Goal: Task Accomplishment & Management: Manage account settings

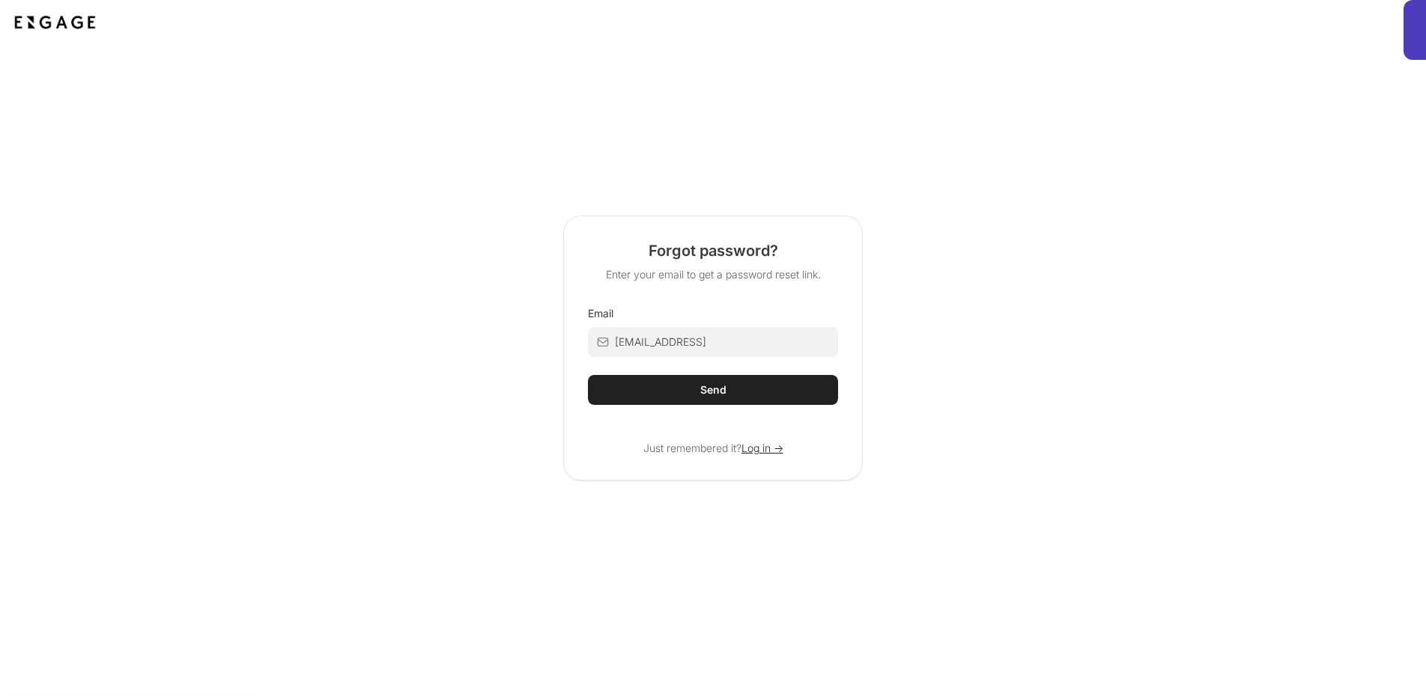
click at [722, 383] on div "Send" at bounding box center [713, 390] width 26 height 15
click at [771, 456] on div "Forgot password? Enter your email to get a password reset link. Email anichols@…" at bounding box center [713, 348] width 300 height 265
click at [768, 442] on span "Log in ->" at bounding box center [762, 448] width 42 height 15
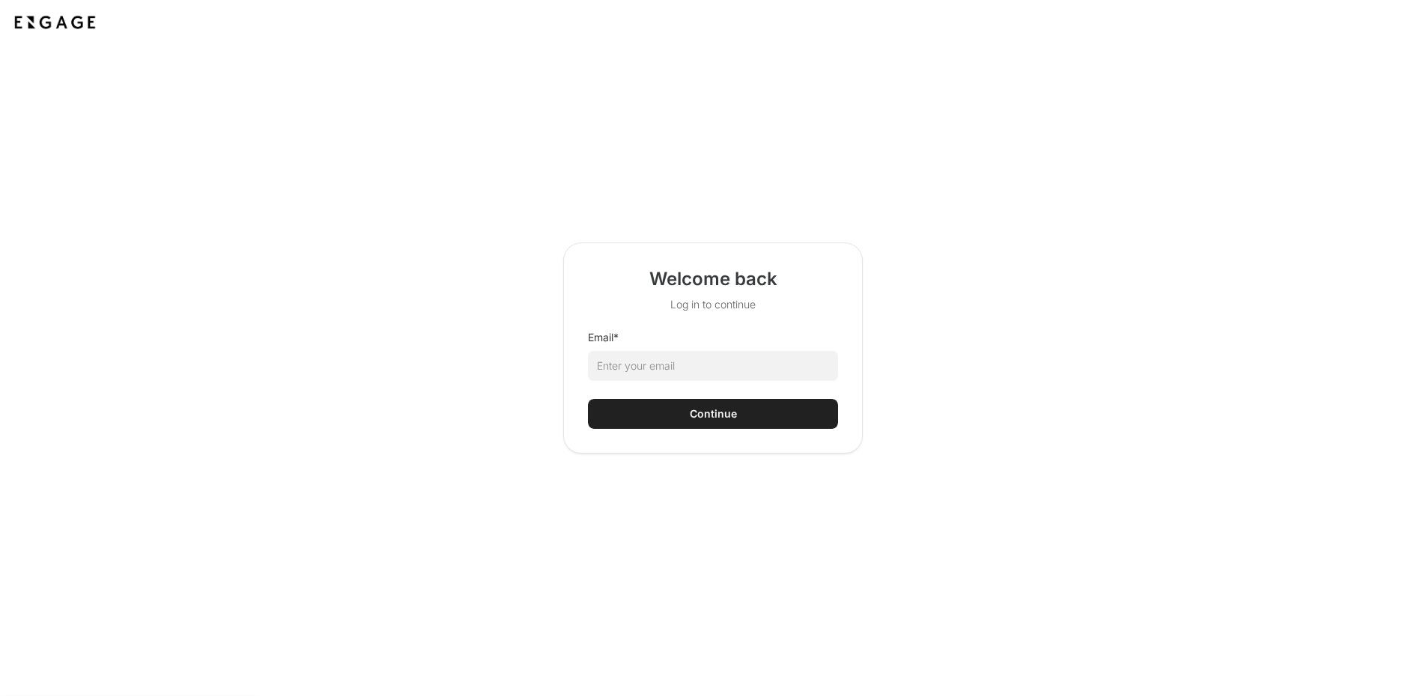
click at [669, 359] on html "Welcome back Log in to continue Email * Continue + Next Auto dialer paused! Go …" at bounding box center [713, 460] width 1426 height 920
click at [669, 366] on input "Email *" at bounding box center [713, 366] width 250 height 30
type input "austinnichols2215@gmail.com"
click at [678, 404] on button "Continue" at bounding box center [713, 414] width 250 height 30
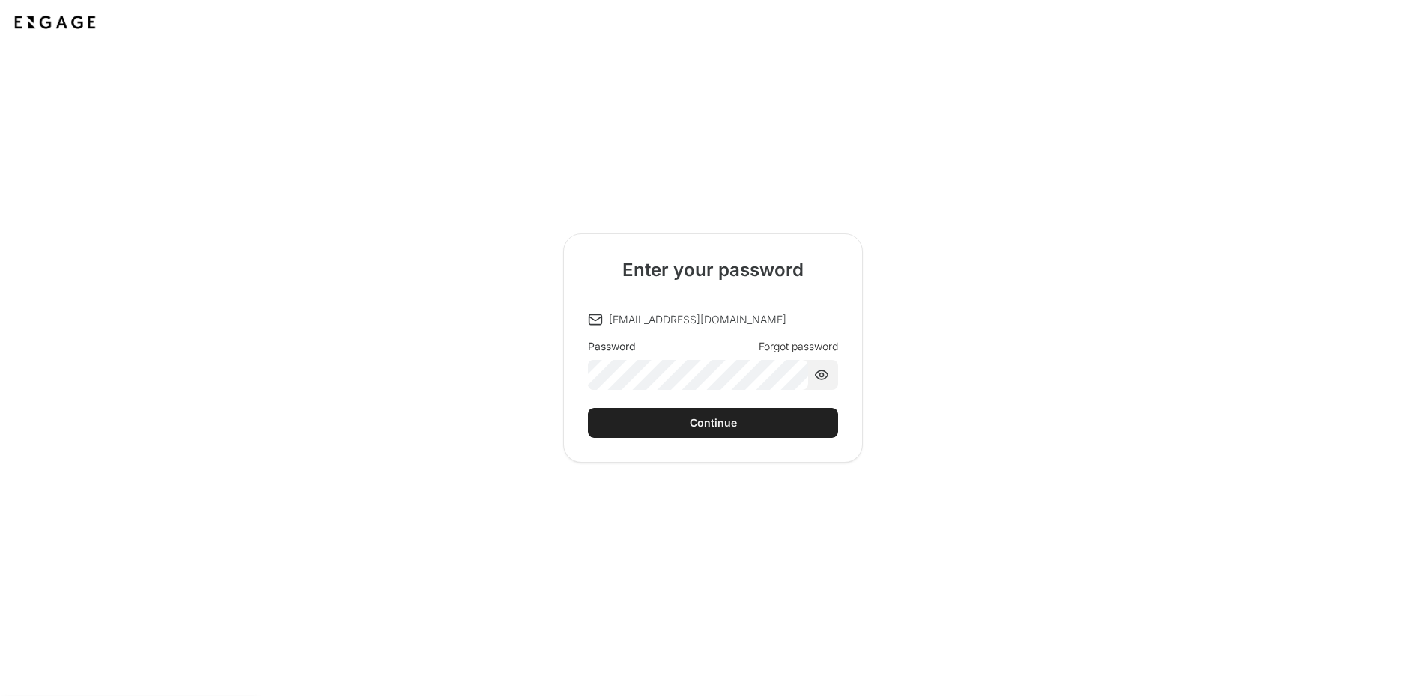
click at [686, 416] on button "Continue" at bounding box center [713, 423] width 250 height 30
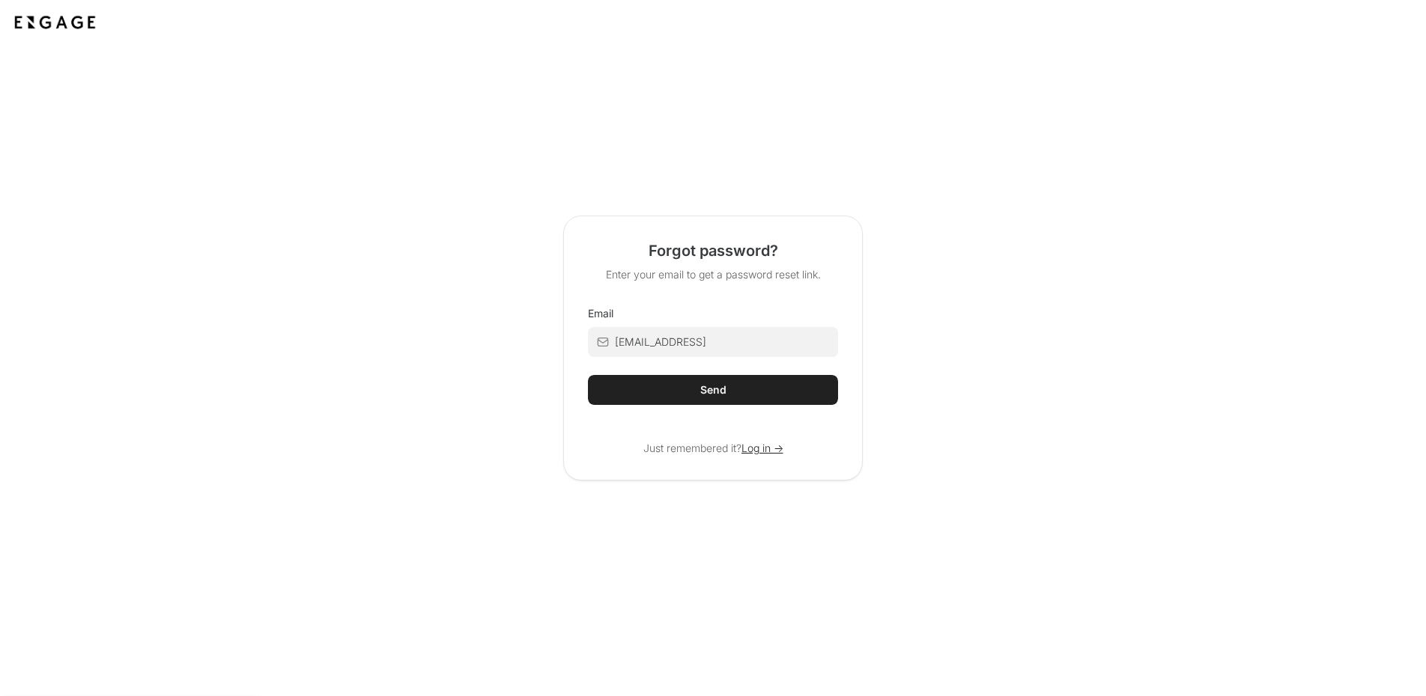
click at [706, 379] on button "Send" at bounding box center [713, 390] width 250 height 30
click at [757, 443] on span "Log in ->" at bounding box center [762, 448] width 42 height 15
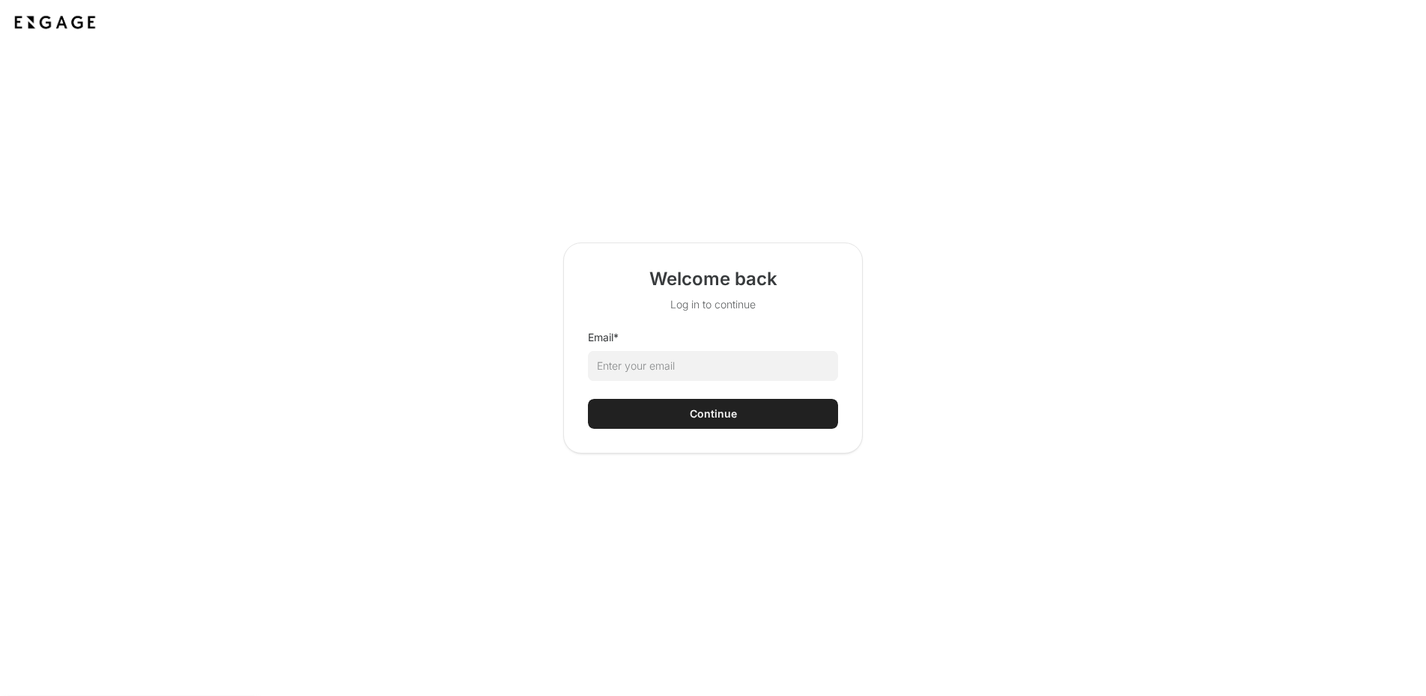
click at [684, 360] on html "Welcome back Log in to continue Email * Continue + Next Auto dialer paused! Go …" at bounding box center [713, 460] width 1426 height 920
click at [661, 356] on input "Email *" at bounding box center [713, 366] width 250 height 30
click at [712, 416] on div "Continue" at bounding box center [713, 414] width 47 height 15
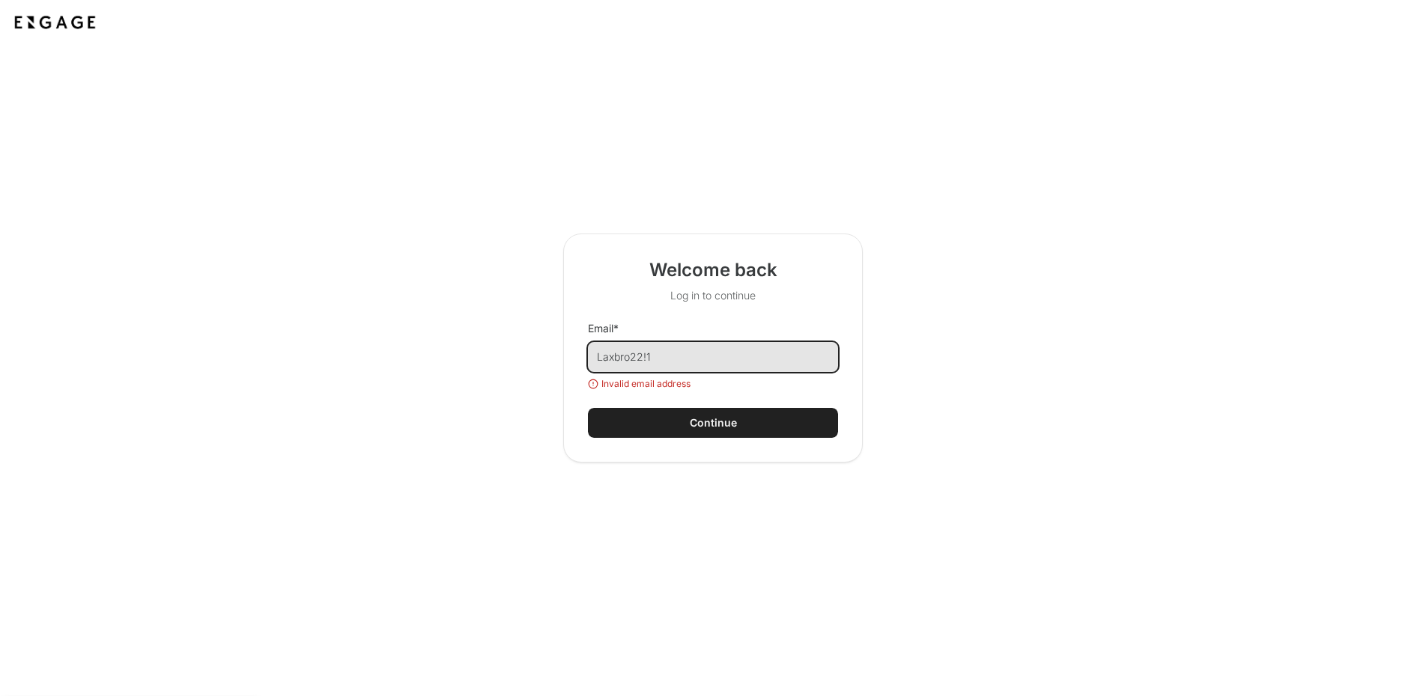
click at [705, 362] on input "Laxbro22!1" at bounding box center [713, 357] width 250 height 30
type input "Laxbro22"
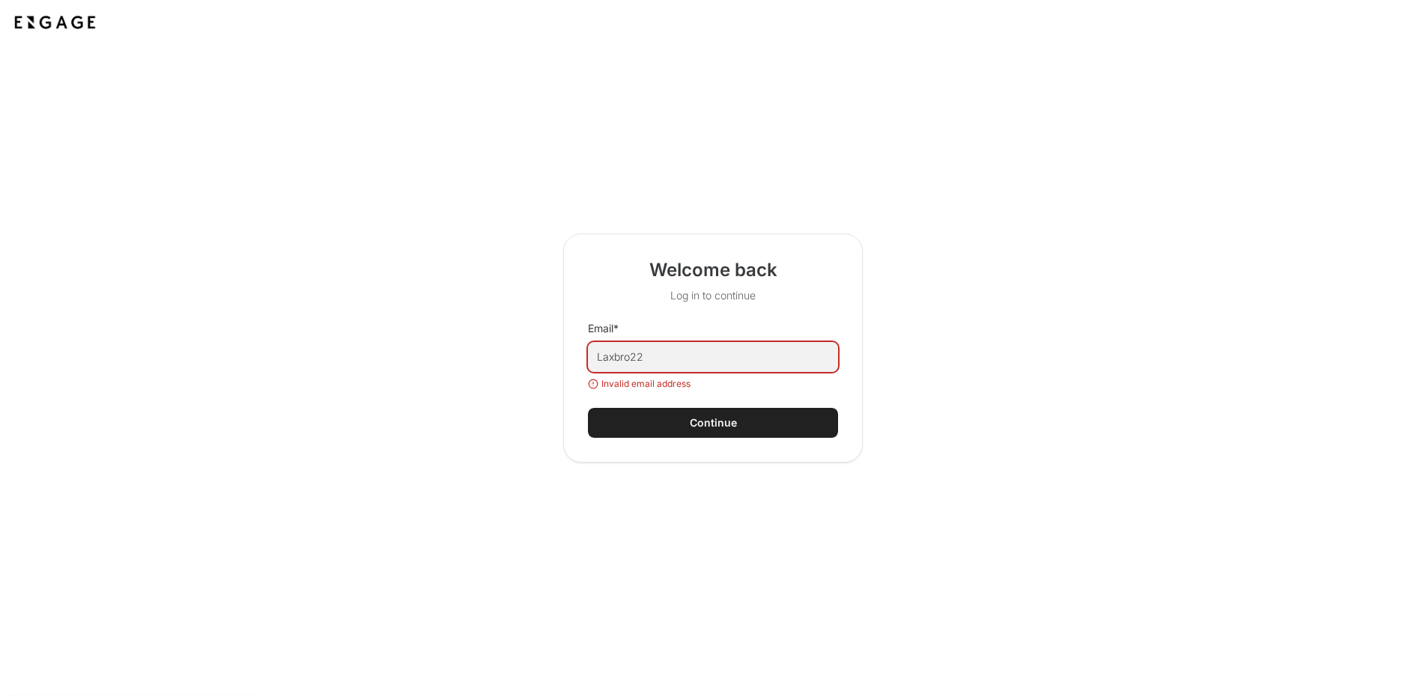
click at [639, 431] on button "Continue" at bounding box center [713, 423] width 250 height 30
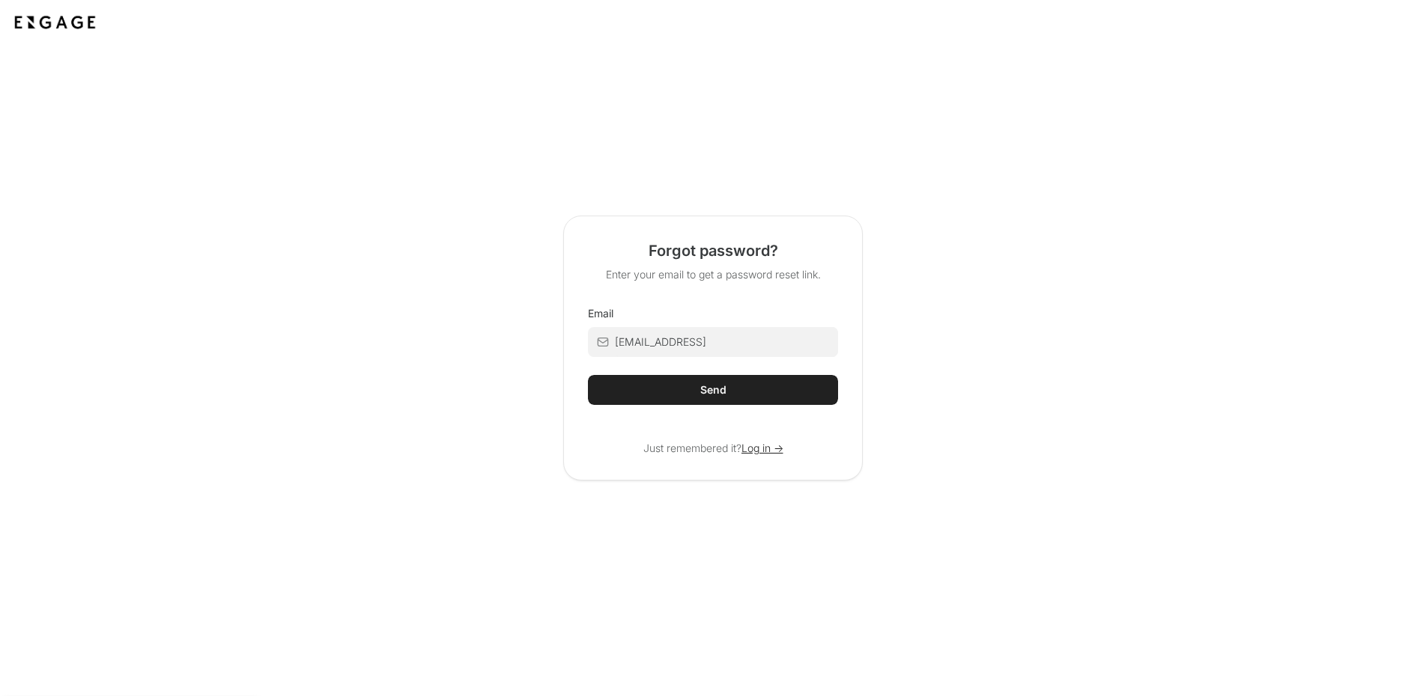
click at [708, 408] on div at bounding box center [713, 423] width 250 height 36
click at [708, 395] on div "Send" at bounding box center [713, 390] width 26 height 15
